Goal: Information Seeking & Learning: Learn about a topic

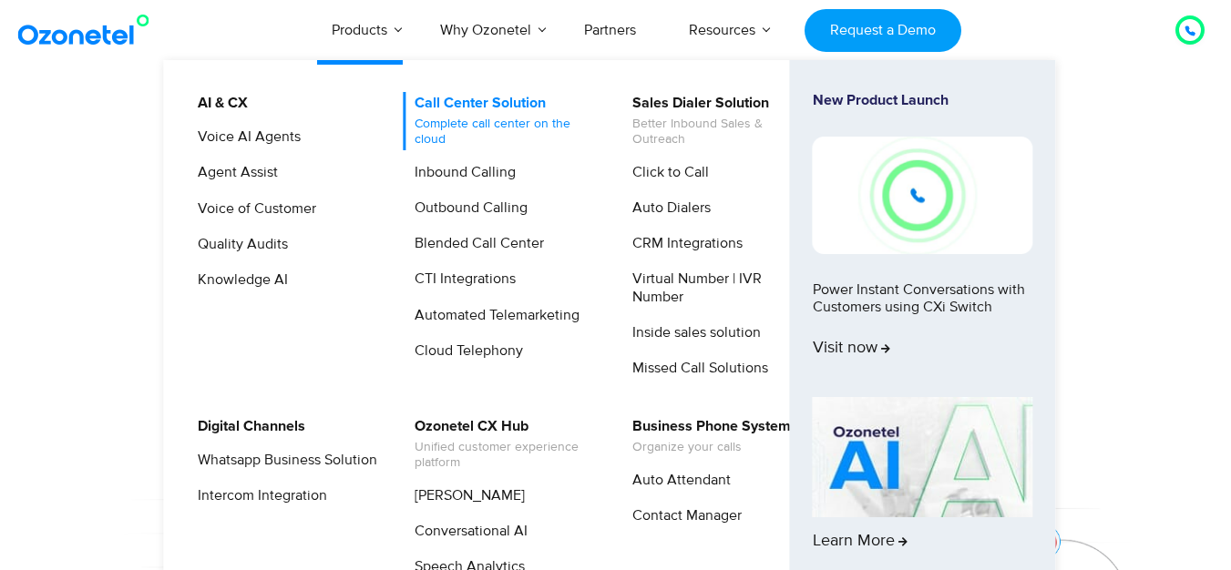
click at [446, 119] on span "Complete call center on the cloud" at bounding box center [505, 132] width 180 height 31
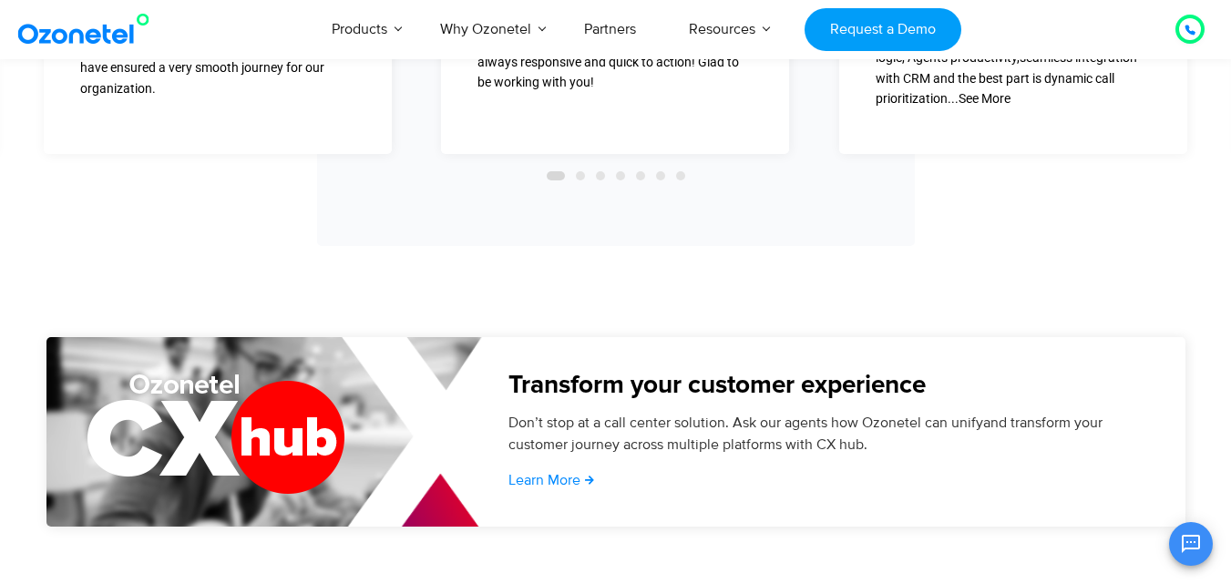
scroll to position [5468, 0]
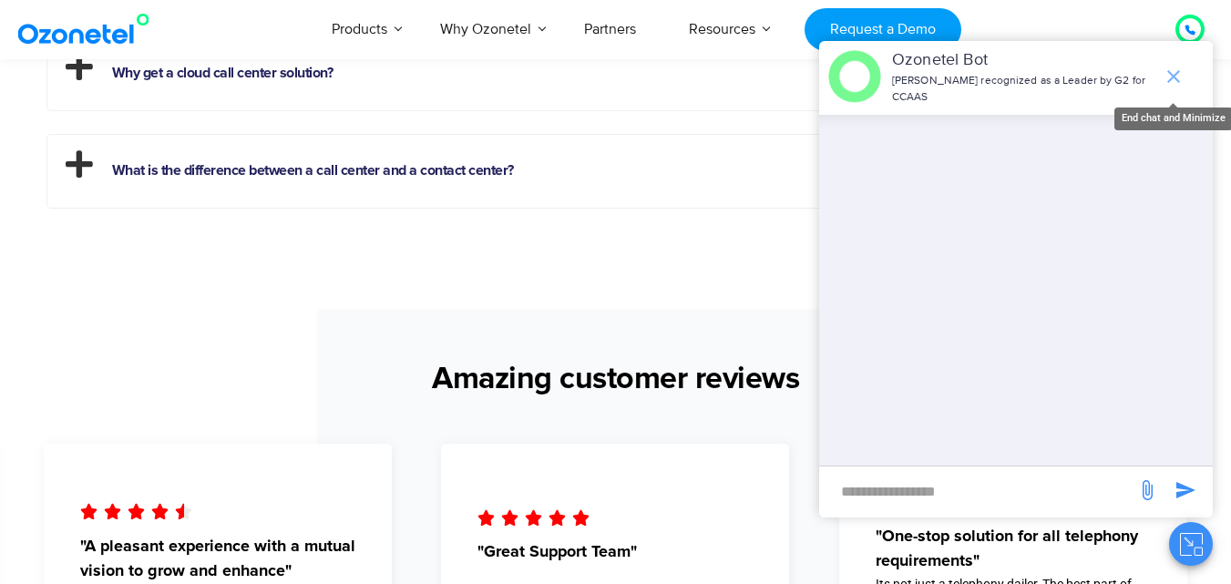
click at [1181, 78] on icon "end chat or minimize" at bounding box center [1174, 77] width 22 height 22
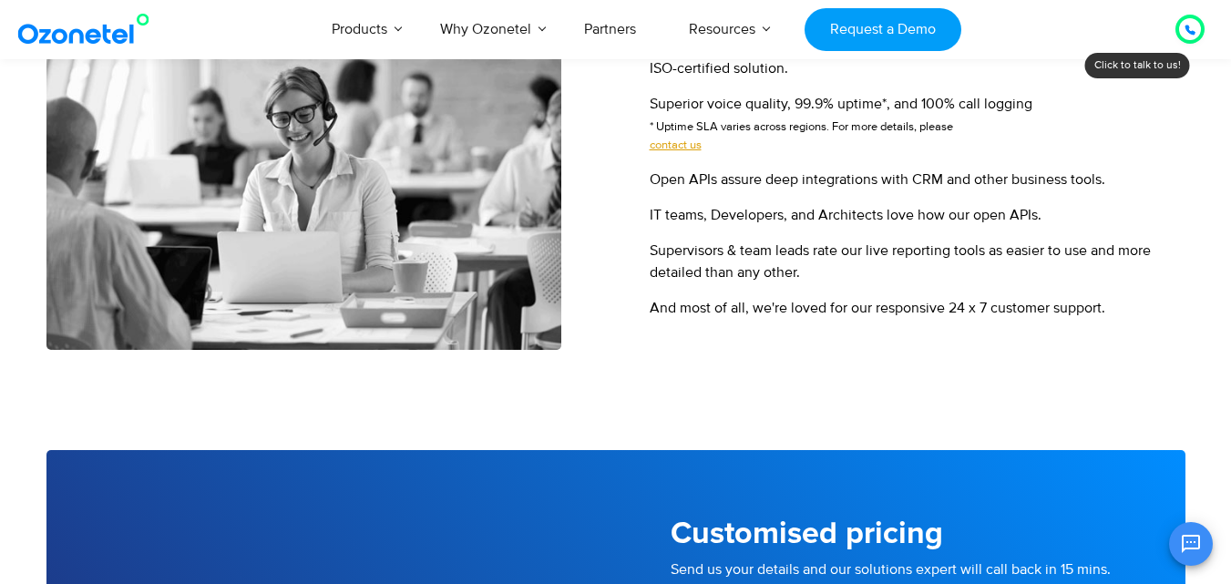
scroll to position [2126, 0]
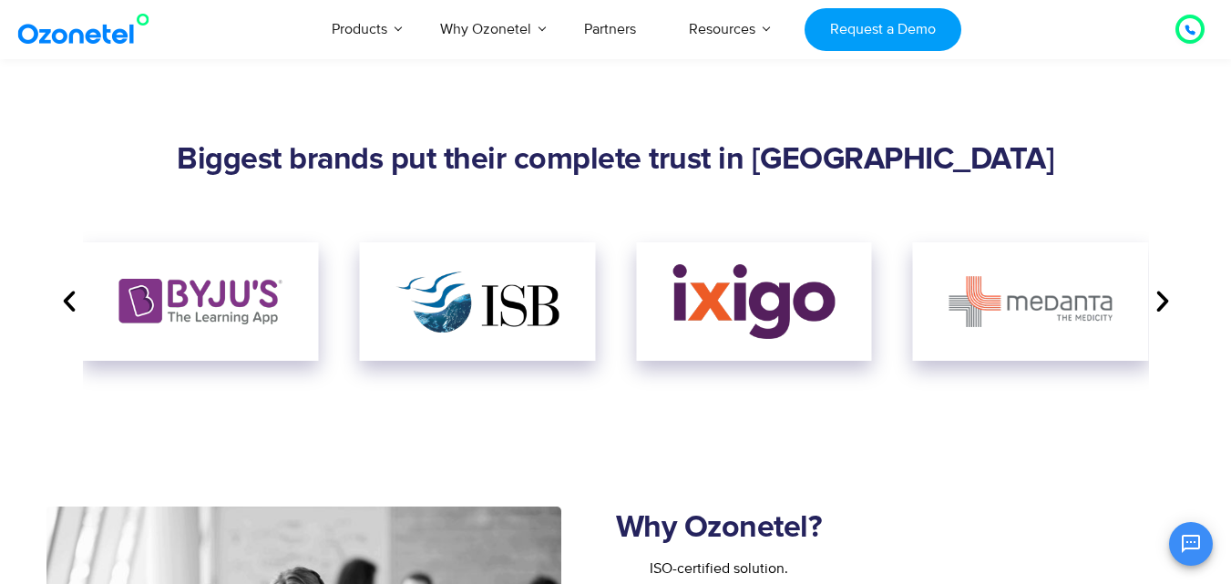
click at [1161, 309] on icon "Next slide" at bounding box center [1162, 301] width 27 height 27
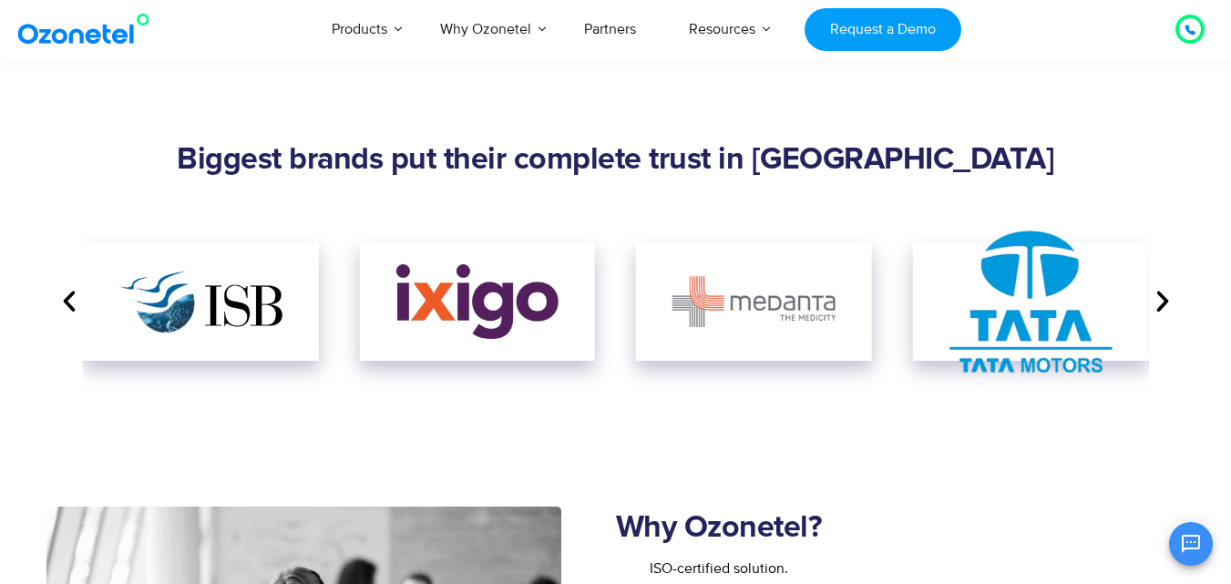
click at [1161, 309] on icon "Next slide" at bounding box center [1162, 301] width 27 height 27
drag, startPoint x: 1161, startPoint y: 309, endPoint x: 1175, endPoint y: 313, distance: 14.4
click at [1175, 313] on icon "Next slide" at bounding box center [1162, 301] width 27 height 27
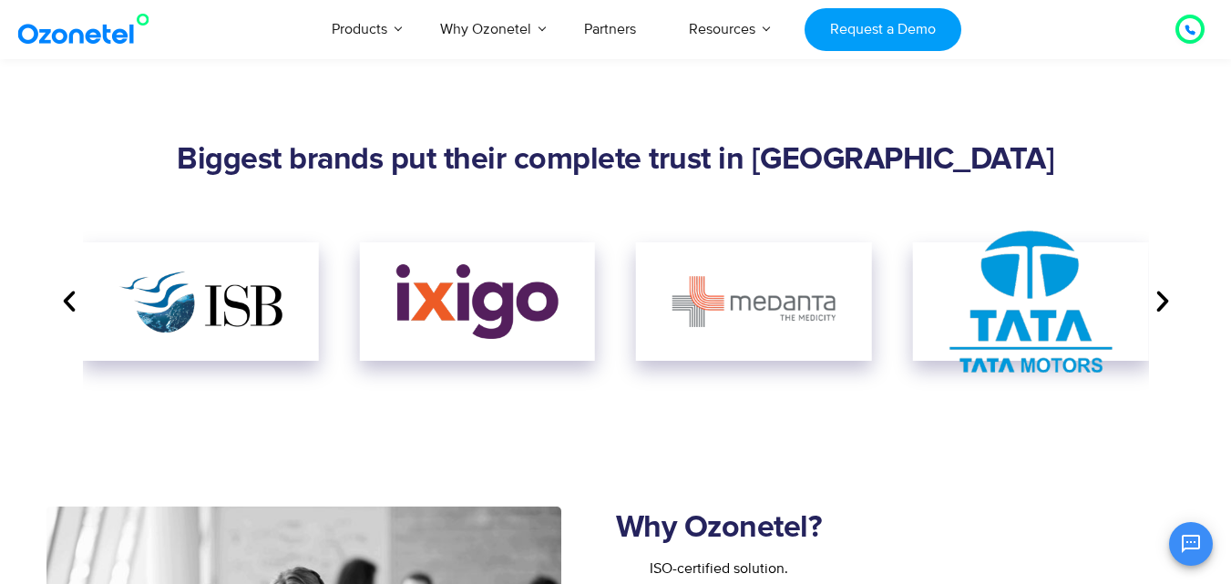
click at [1163, 293] on icon "Next slide" at bounding box center [1162, 301] width 27 height 27
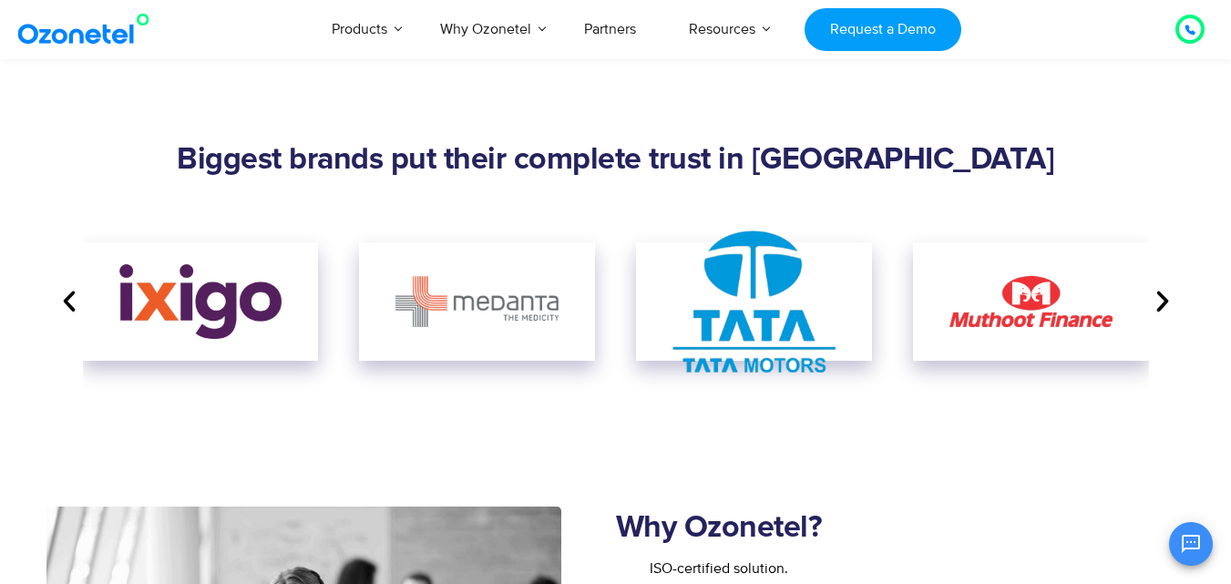
click at [1163, 293] on icon "Next slide" at bounding box center [1162, 301] width 27 height 27
click at [1163, 296] on icon "Next slide" at bounding box center [1162, 301] width 27 height 27
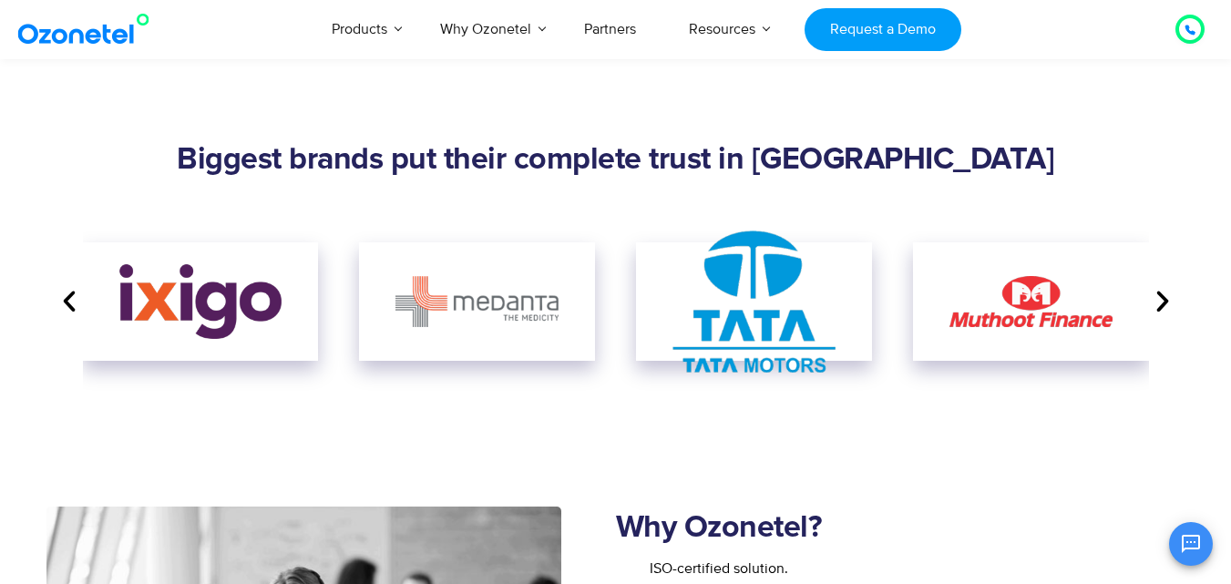
click at [1163, 296] on icon "Next slide" at bounding box center [1162, 301] width 27 height 27
drag, startPoint x: 1163, startPoint y: 296, endPoint x: 510, endPoint y: 360, distance: 655.6
click at [1159, 297] on icon "Next slide" at bounding box center [1162, 301] width 27 height 27
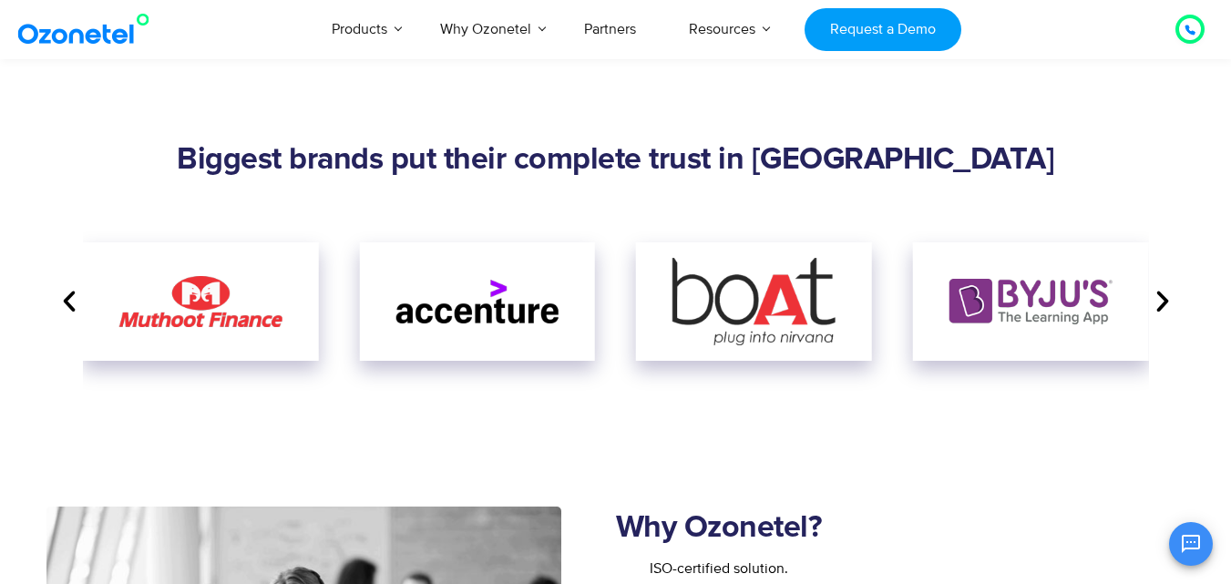
click at [1195, 133] on div "Biggest brands put their complete trust in Ozonetel" at bounding box center [616, 269] width 1166 height 273
